Goal: Check status: Check status

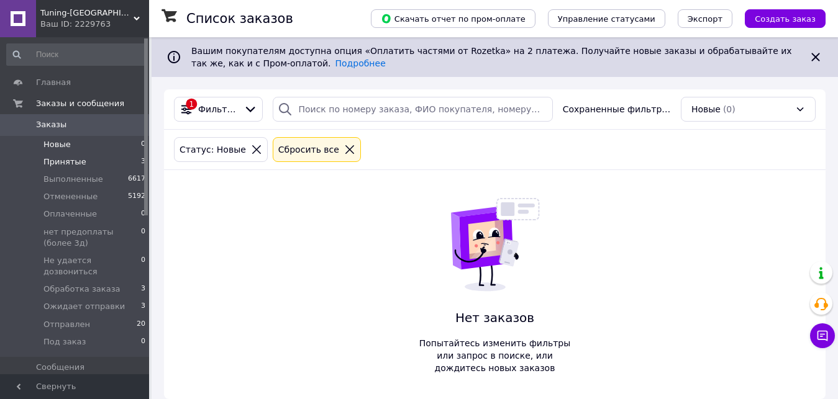
click at [91, 167] on li "Принятые 3" at bounding box center [76, 161] width 153 height 17
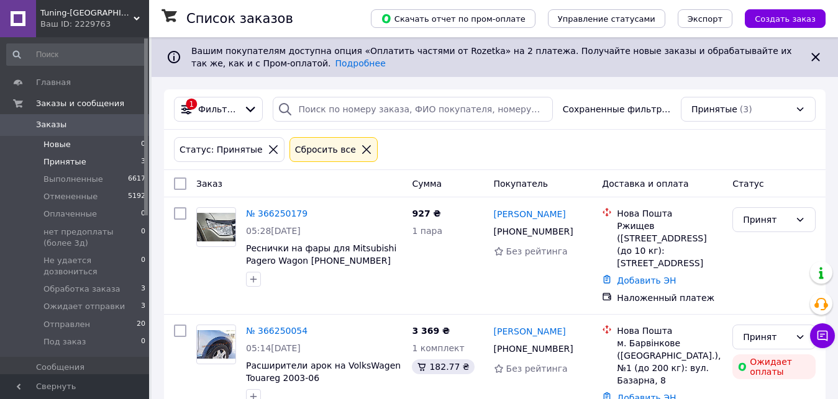
click at [105, 140] on li "Новые 0" at bounding box center [76, 144] width 153 height 17
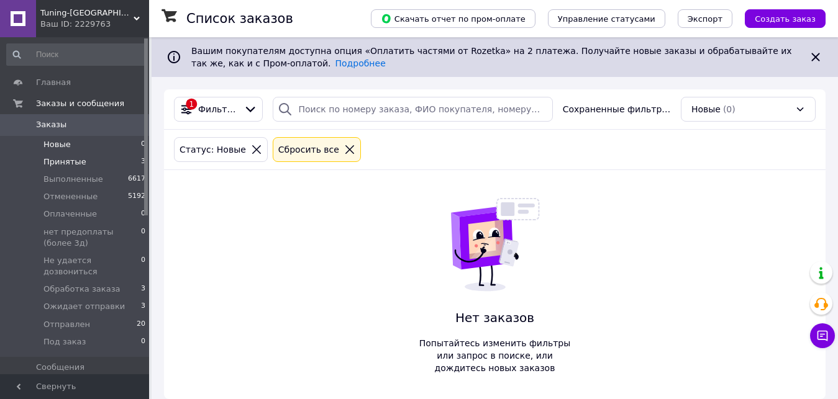
click at [111, 161] on li "Принятые 3" at bounding box center [76, 161] width 153 height 17
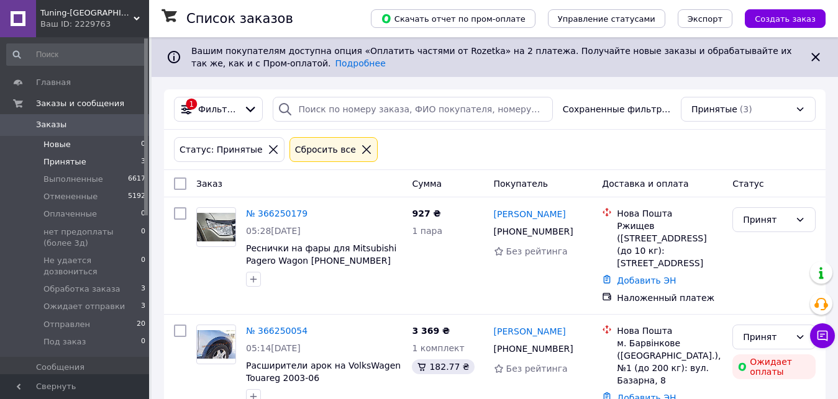
click at [120, 139] on li "Новые 0" at bounding box center [76, 144] width 153 height 17
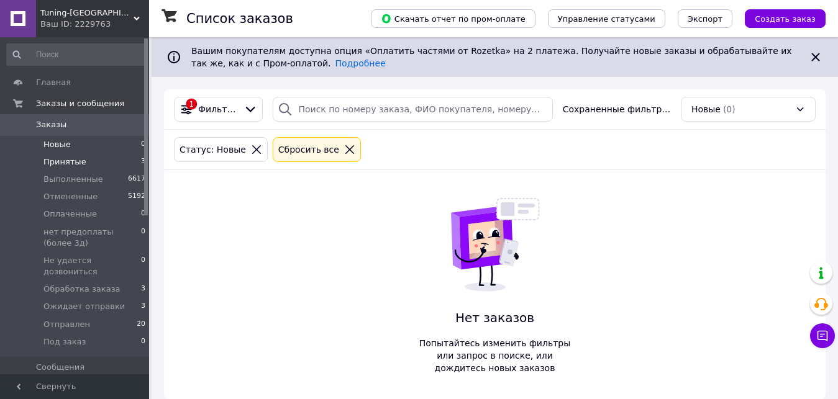
click at [84, 164] on li "Принятые 3" at bounding box center [76, 161] width 153 height 17
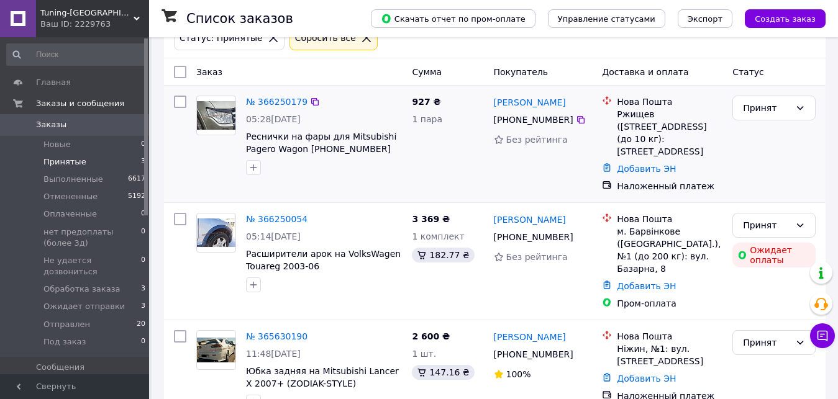
scroll to position [120, 0]
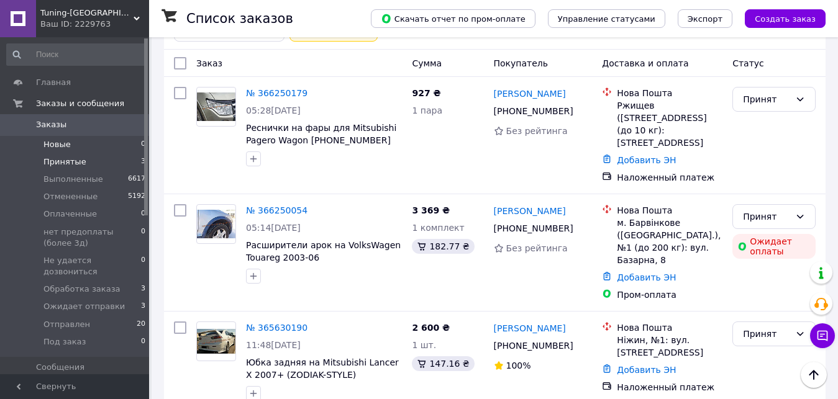
click at [75, 138] on li "Новые 0" at bounding box center [76, 144] width 153 height 17
